Goal: Information Seeking & Learning: Learn about a topic

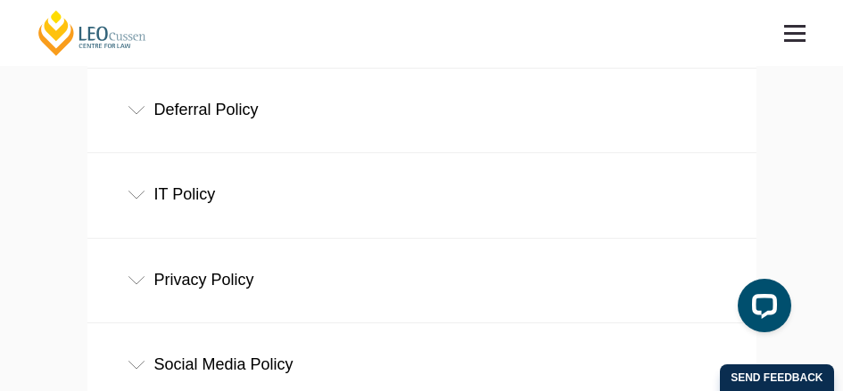
scroll to position [713, 0]
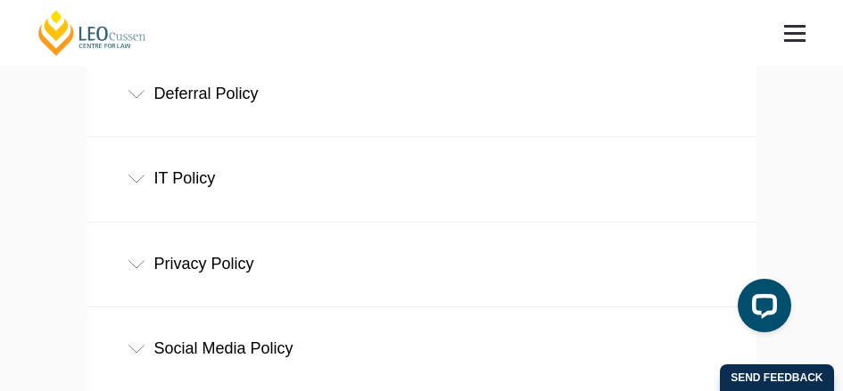
click at [125, 180] on div "IT Policy" at bounding box center [421, 178] width 669 height 83
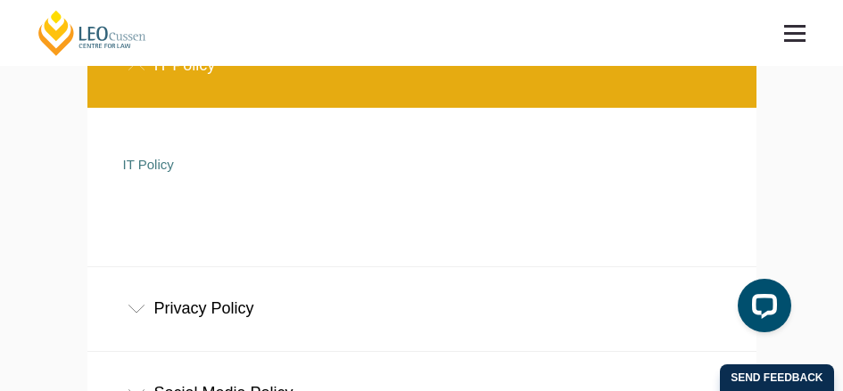
scroll to position [892, 0]
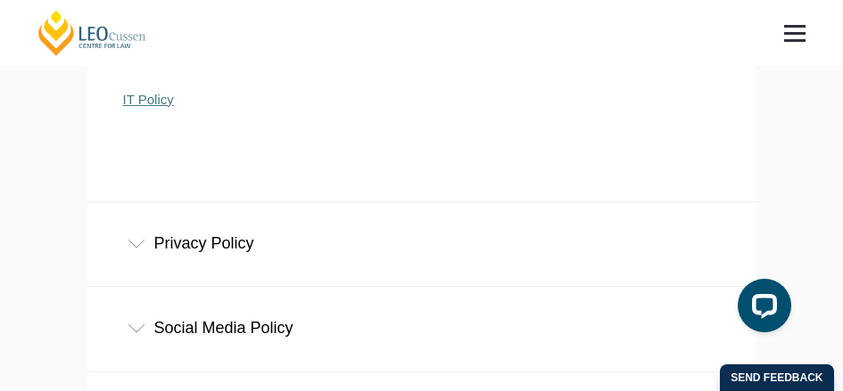
click at [138, 107] on link "IT Policy" at bounding box center [148, 99] width 51 height 15
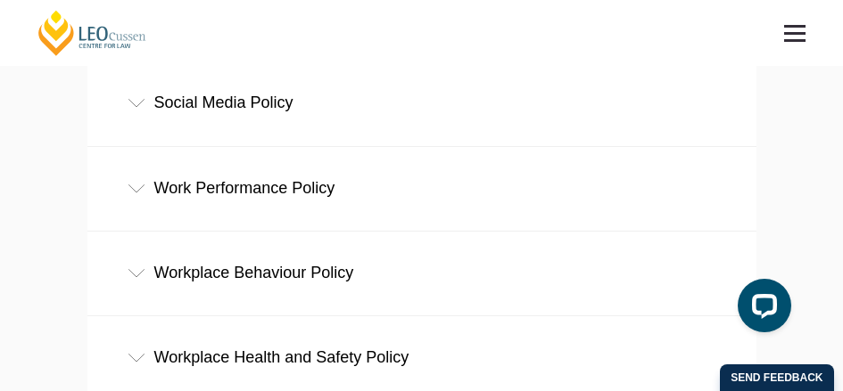
scroll to position [981, 0]
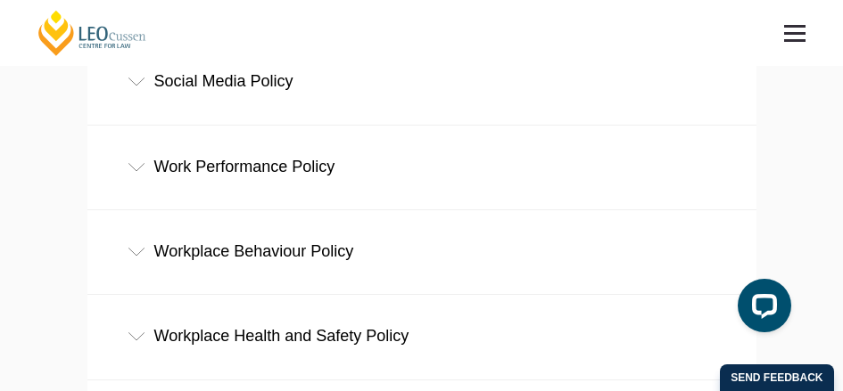
click at [136, 86] on icon at bounding box center [136, 82] width 18 height 9
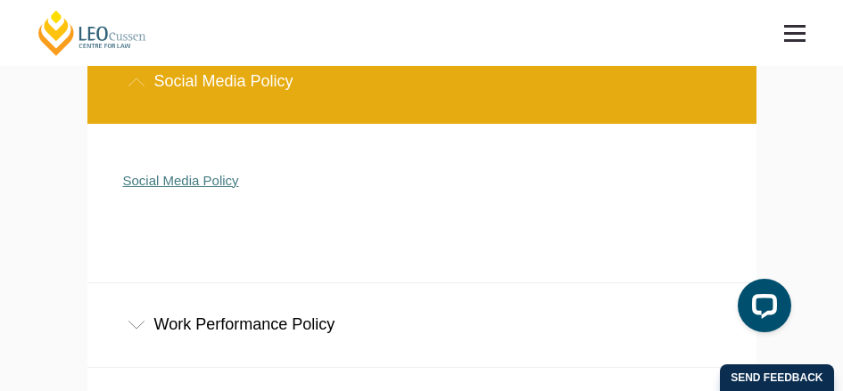
click at [193, 186] on link "Social Media Policy" at bounding box center [181, 180] width 116 height 15
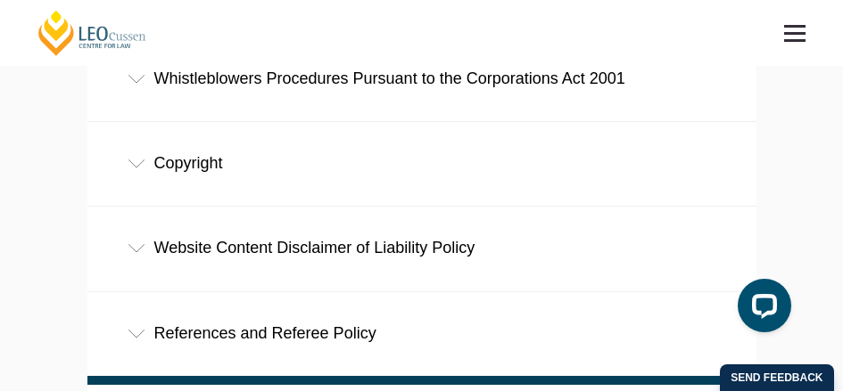
scroll to position [1516, 0]
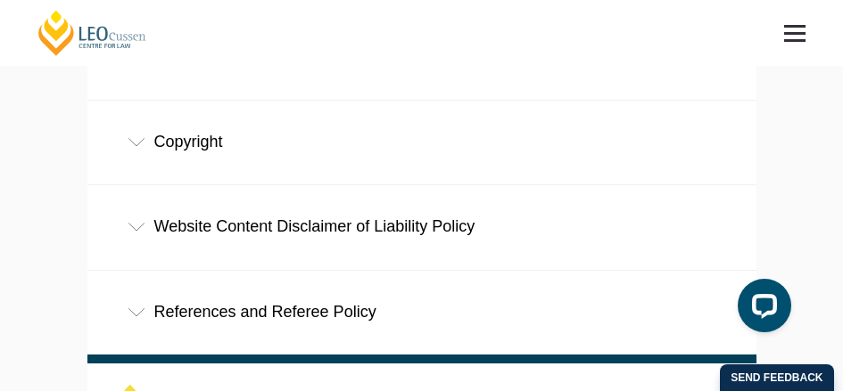
click at [163, 145] on div "Copyright" at bounding box center [421, 142] width 669 height 83
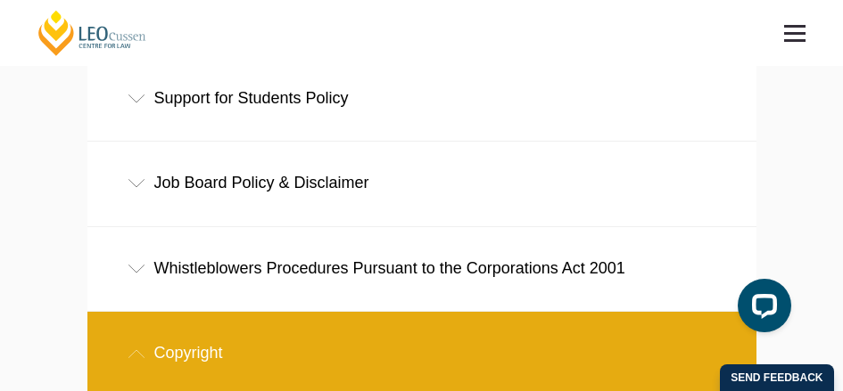
scroll to position [1337, 0]
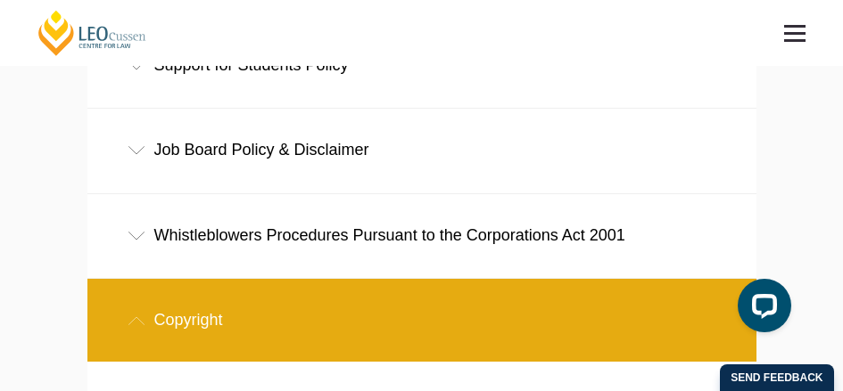
click at [165, 234] on div "Whistleblowers Procedures Pursuant to the Corporations Act 2001" at bounding box center [421, 235] width 669 height 83
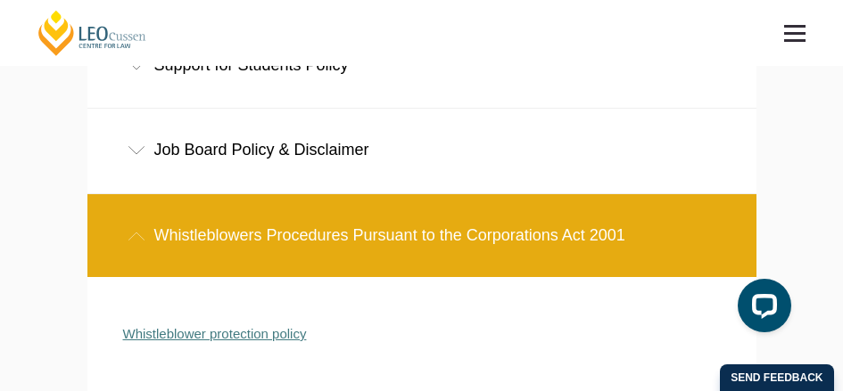
click at [229, 341] on link "Whistleblower protection policy" at bounding box center [215, 333] width 184 height 15
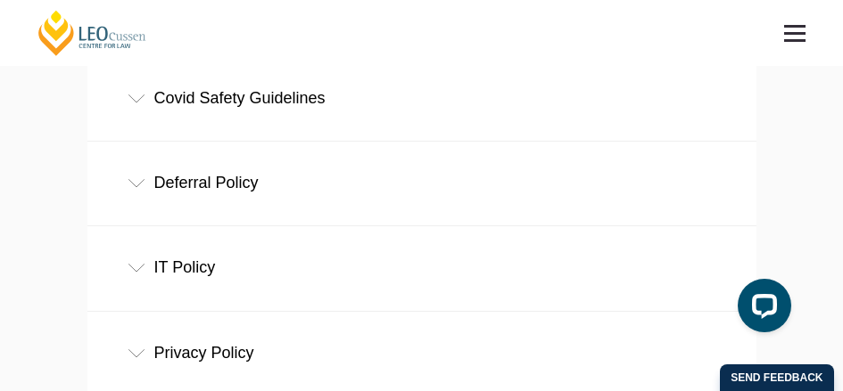
scroll to position [535, 0]
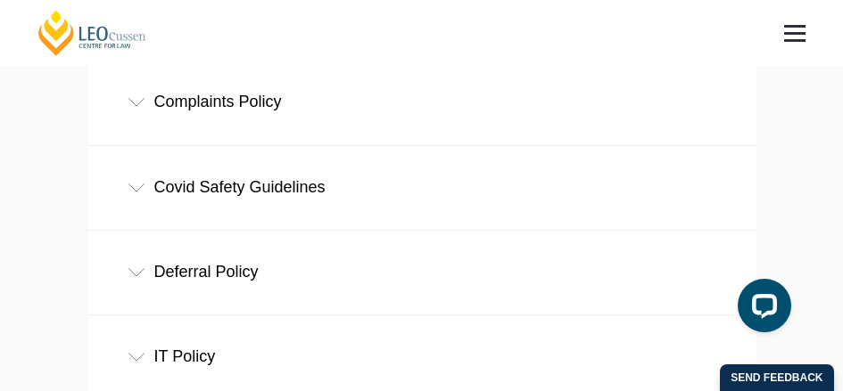
click at [234, 183] on div "Covid Safety Guidelines" at bounding box center [421, 187] width 669 height 83
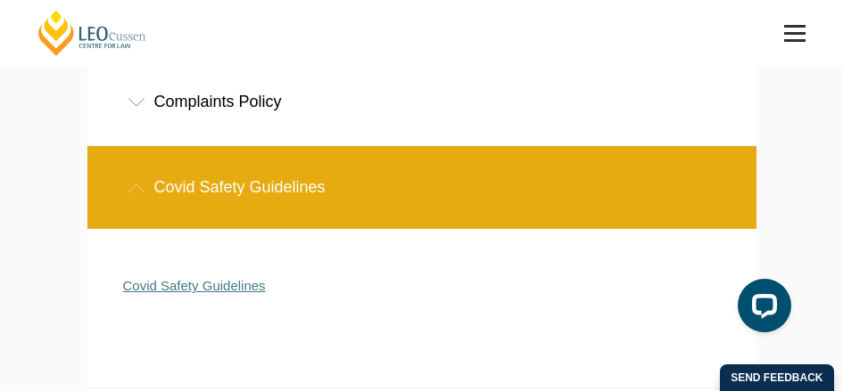
click at [200, 288] on link "Covid Safety Guidelines" at bounding box center [194, 285] width 143 height 15
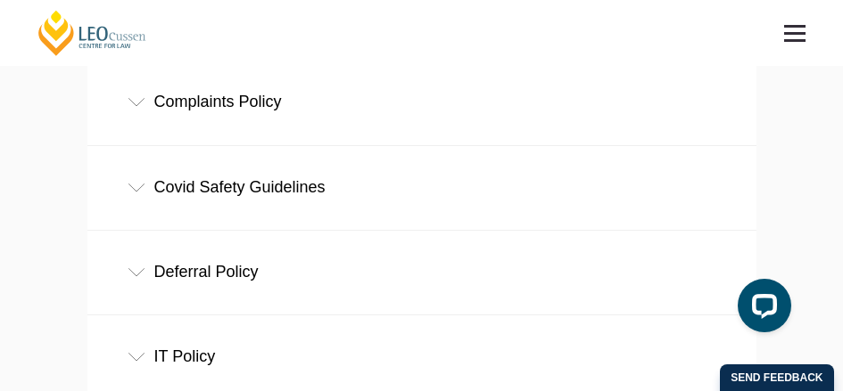
scroll to position [624, 0]
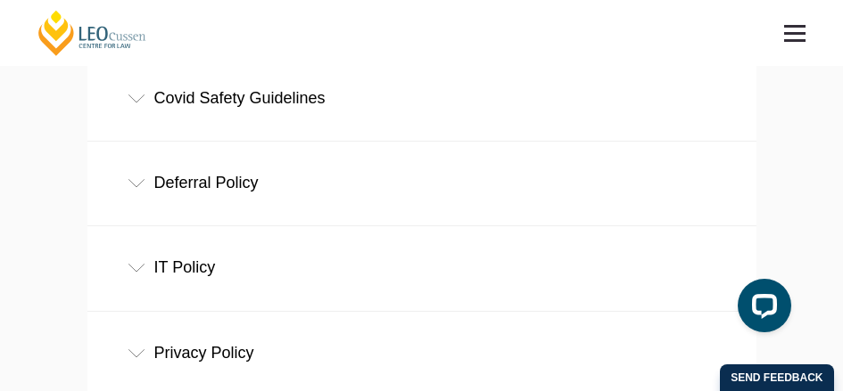
click at [145, 188] on div "Deferral Policy" at bounding box center [421, 183] width 669 height 83
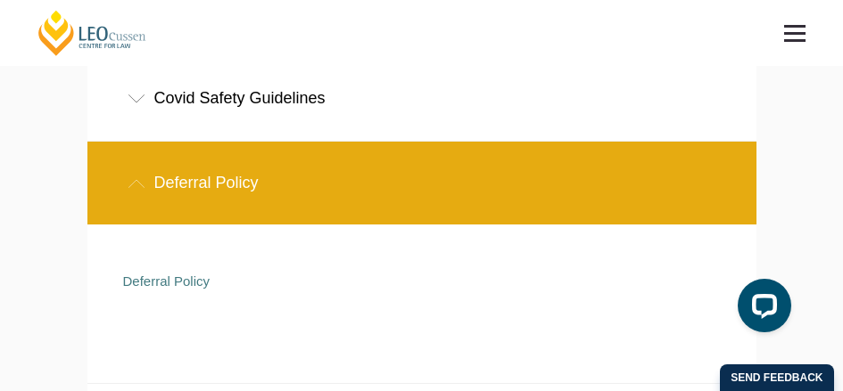
scroll to position [713, 0]
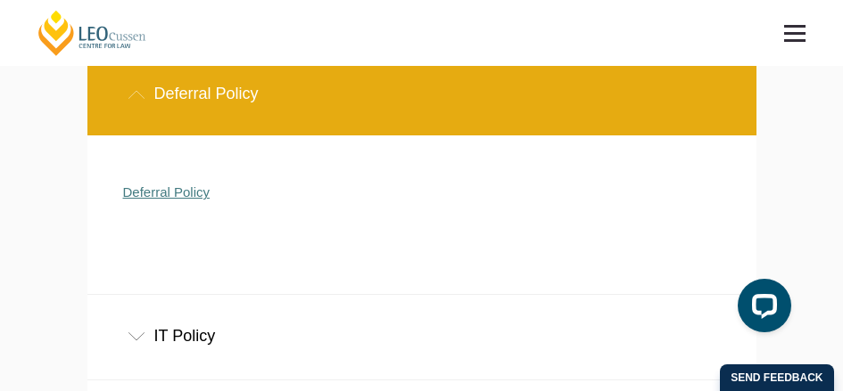
click at [175, 198] on link "Deferral Policy" at bounding box center [166, 192] width 87 height 15
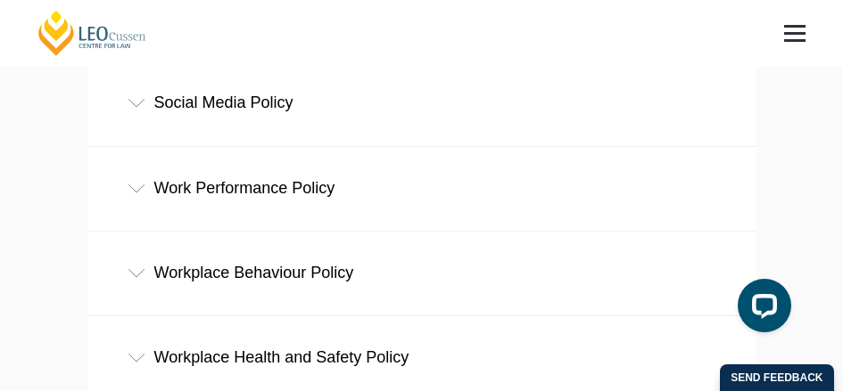
scroll to position [981, 0]
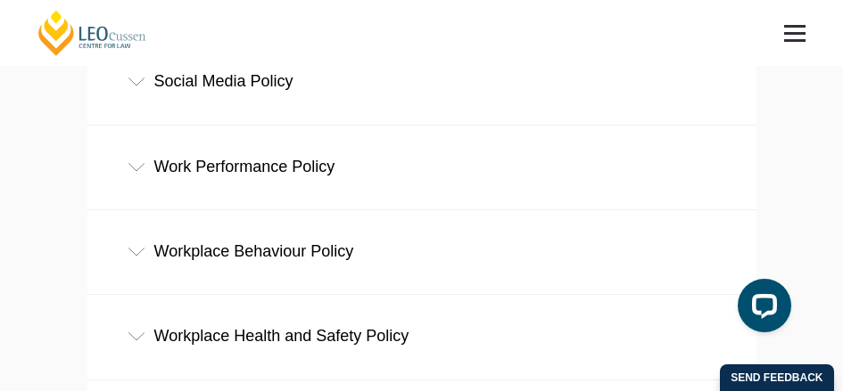
click at [177, 168] on div "Work Performance Policy" at bounding box center [421, 167] width 669 height 83
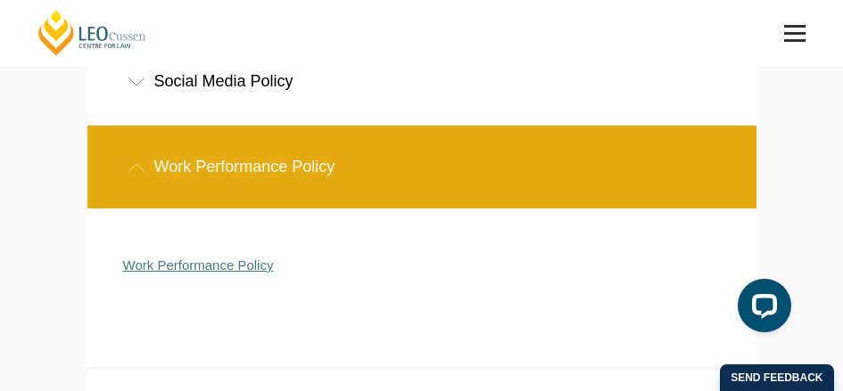
click at [216, 270] on link "Work Performance Policy" at bounding box center [198, 265] width 151 height 15
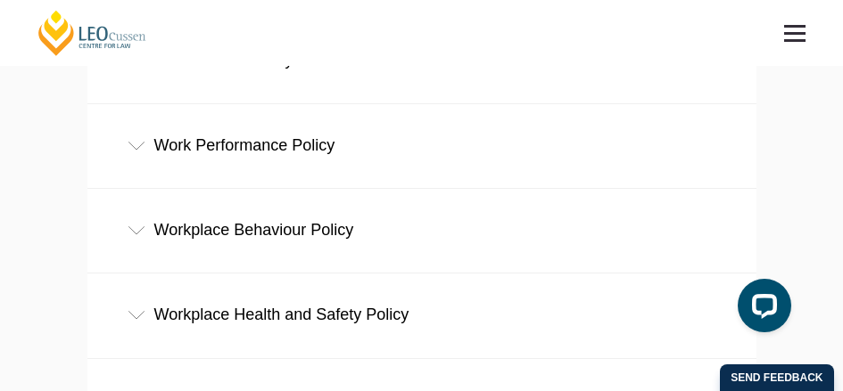
scroll to position [981, 0]
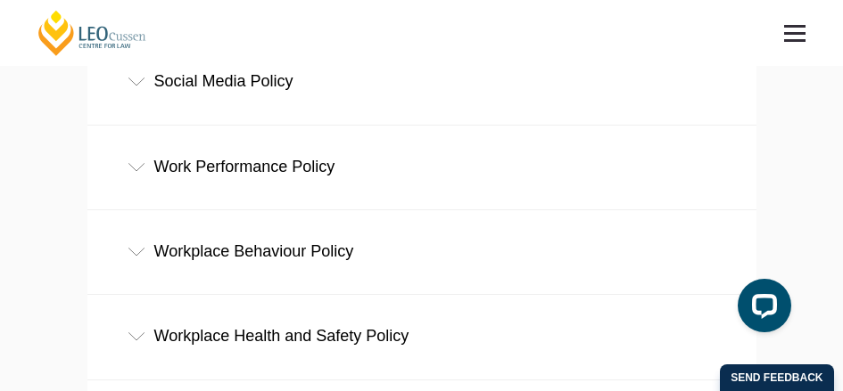
click at [177, 169] on div "Work Performance Policy" at bounding box center [421, 167] width 669 height 83
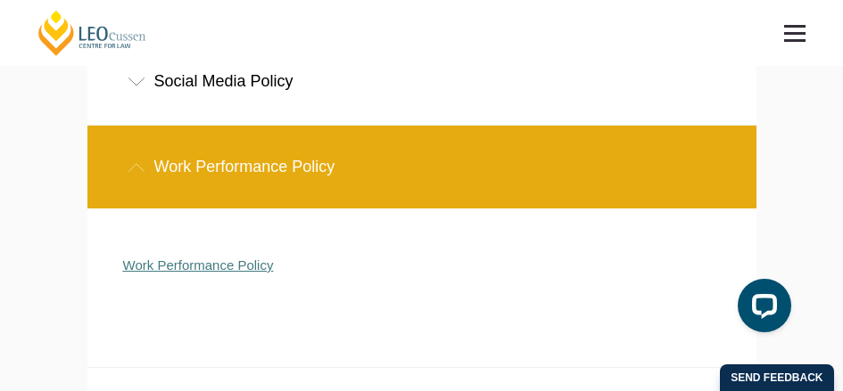
click at [229, 266] on link "Work Performance Policy" at bounding box center [198, 265] width 151 height 15
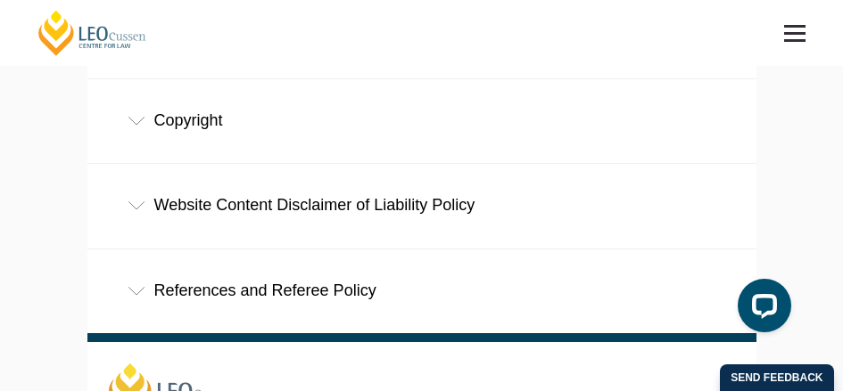
scroll to position [1516, 0]
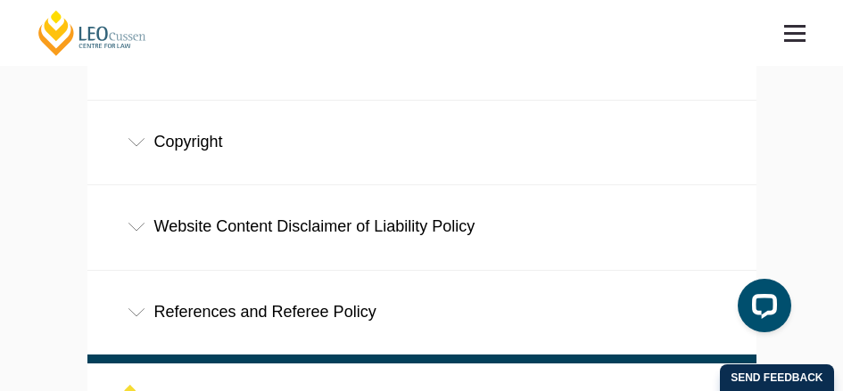
click at [163, 225] on div "Website Content Disclaimer of Liability Policy" at bounding box center [421, 226] width 669 height 83
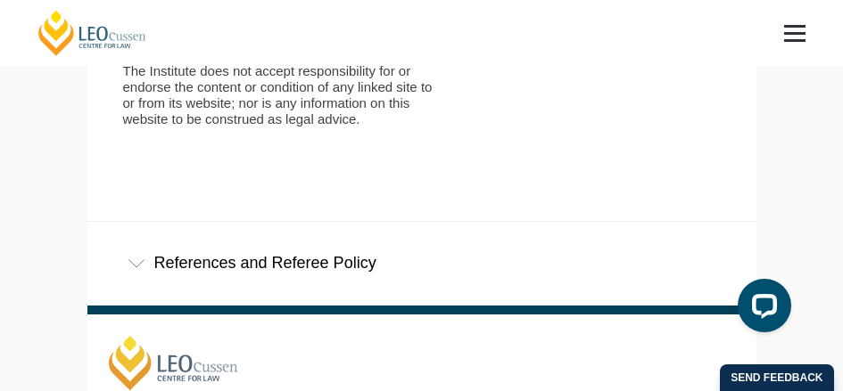
scroll to position [2407, 0]
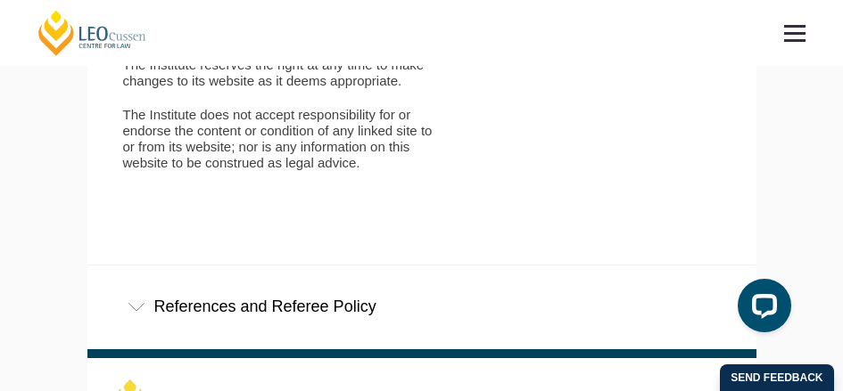
click at [167, 292] on div "References and Referee Policy" at bounding box center [421, 307] width 669 height 83
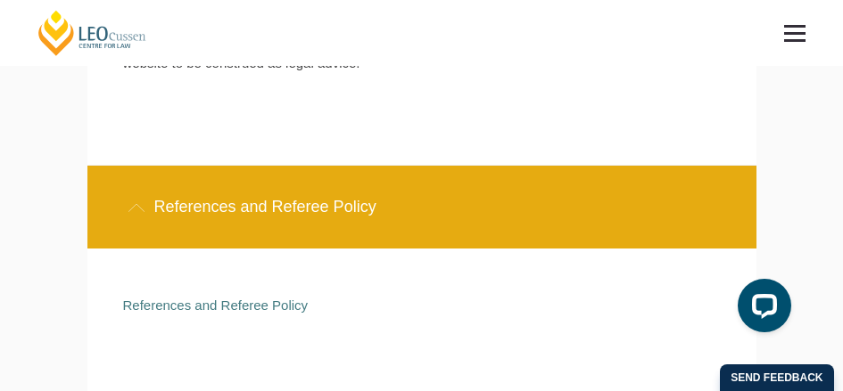
scroll to position [2586, 0]
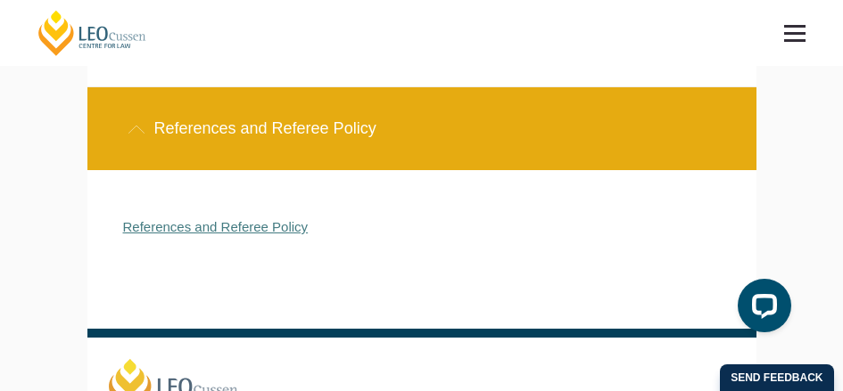
click at [200, 219] on link "References and Referee Policy" at bounding box center [215, 226] width 185 height 15
